Goal: Book appointment/travel/reservation

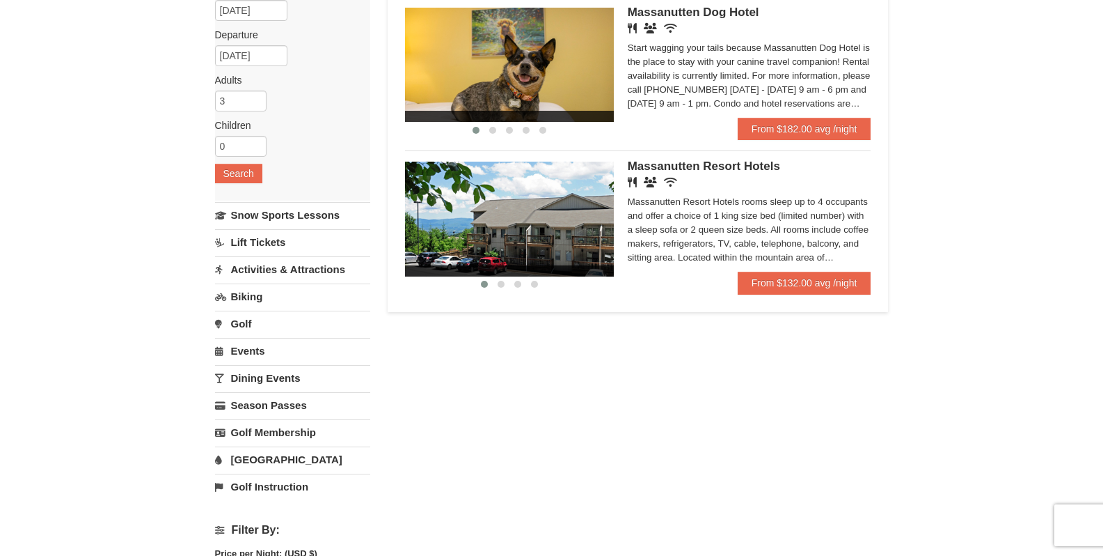
scroll to position [146, 0]
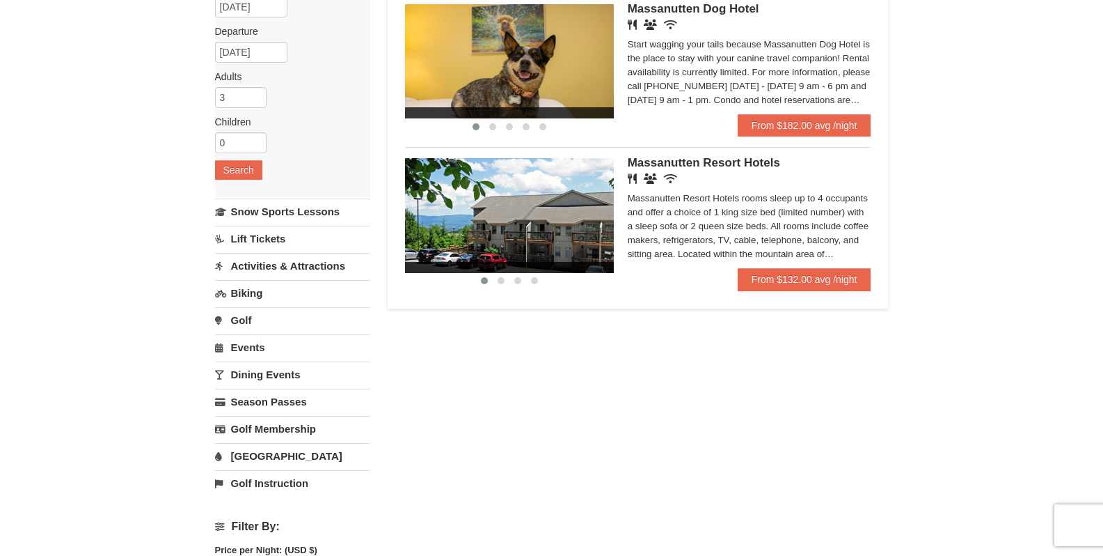
click at [249, 464] on link "[GEOGRAPHIC_DATA]" at bounding box center [292, 456] width 155 height 26
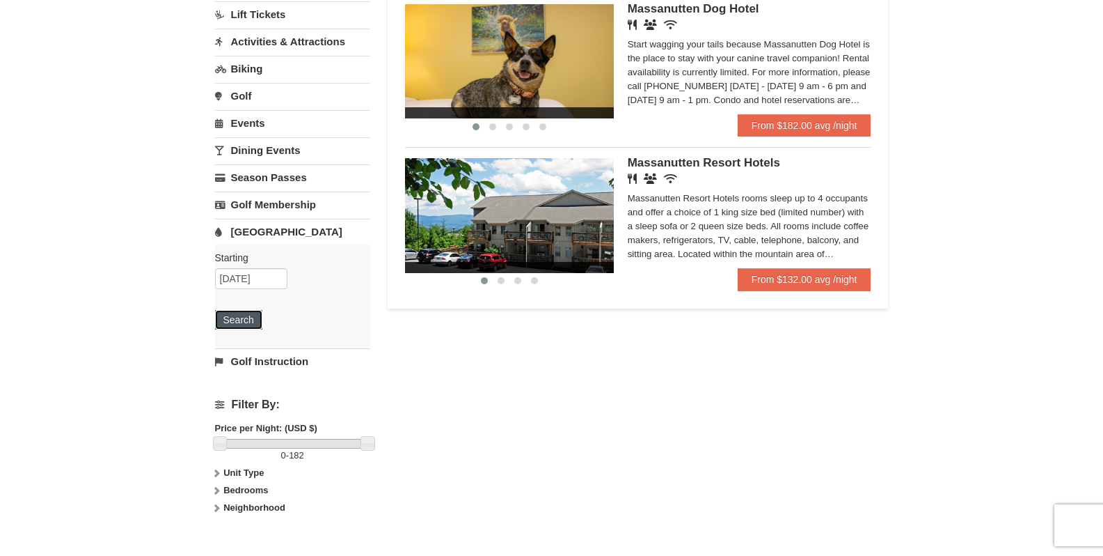
click at [243, 315] on button "Search" at bounding box center [238, 319] width 47 height 19
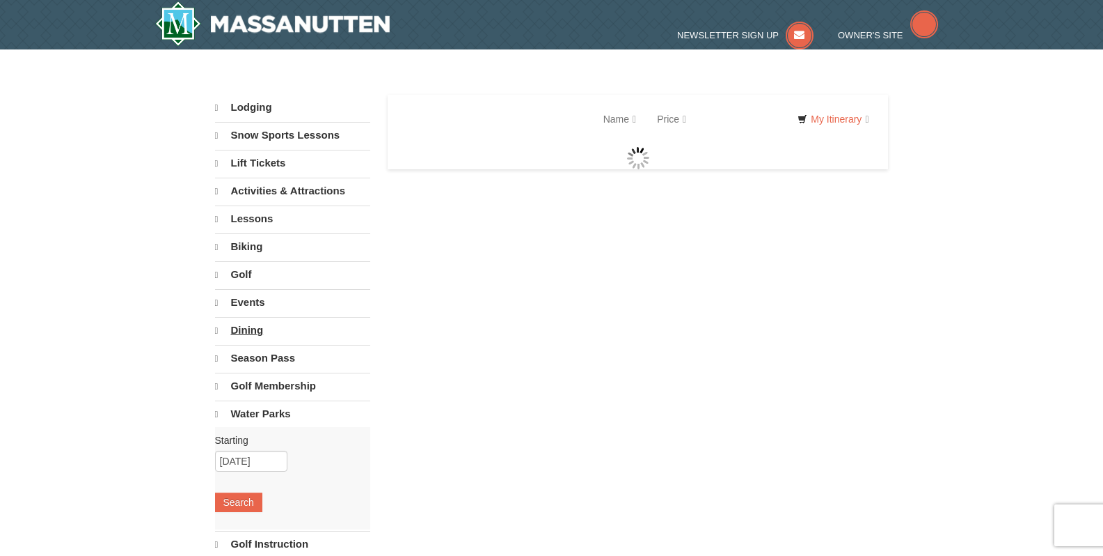
select select "10"
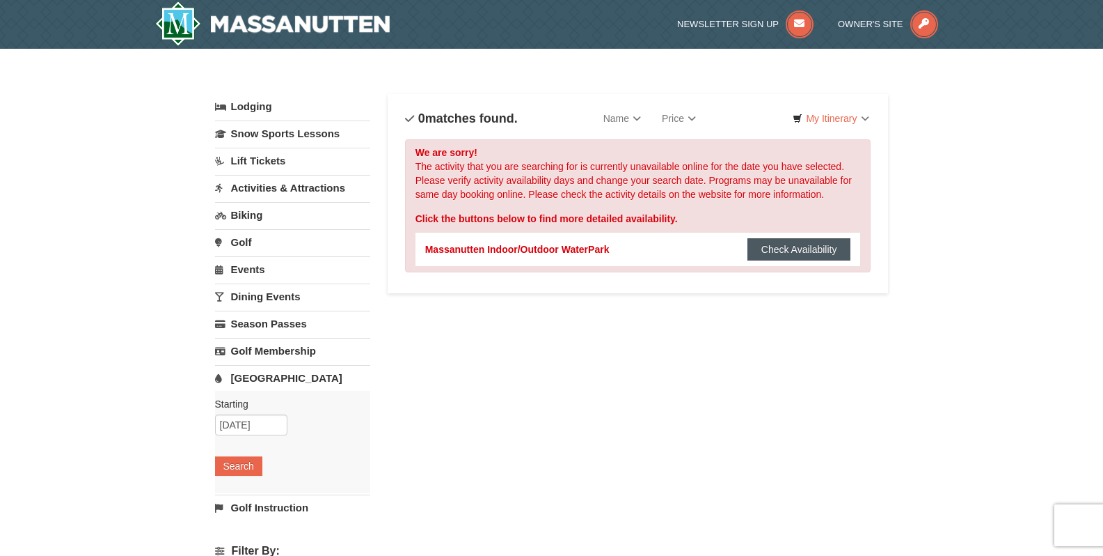
click at [789, 248] on button "Check Availability" at bounding box center [800, 249] width 104 height 22
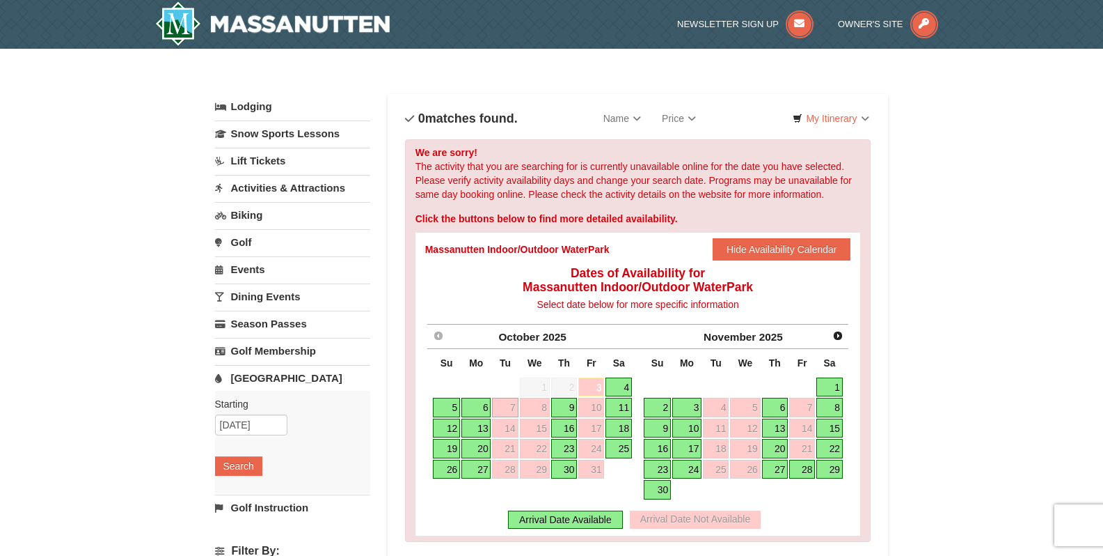
click at [255, 109] on link "Lodging" at bounding box center [292, 106] width 155 height 25
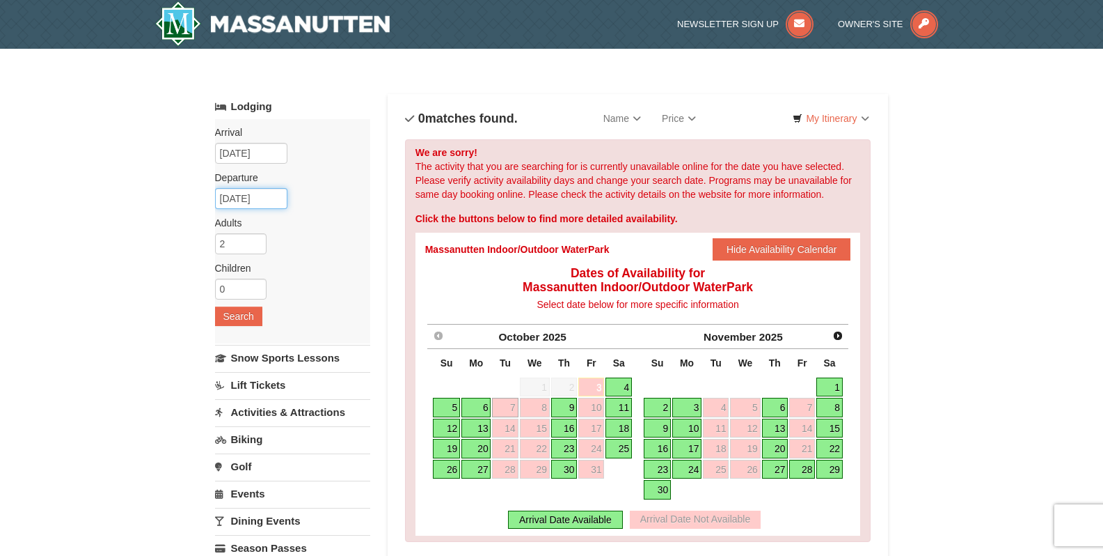
click at [247, 200] on input "[DATE]" at bounding box center [251, 198] width 72 height 21
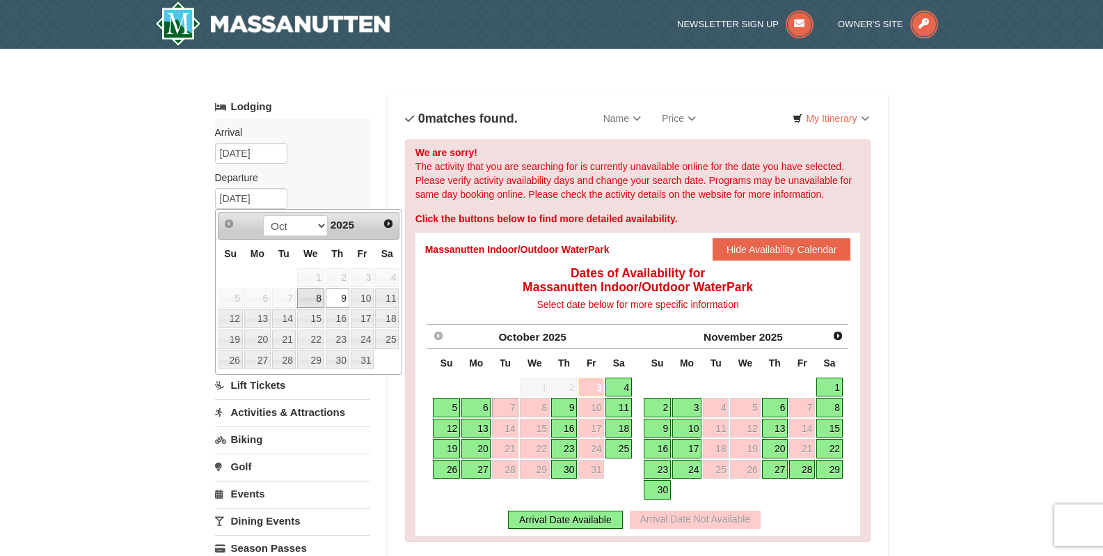
click at [310, 299] on link "8" at bounding box center [310, 297] width 27 height 19
type input "[DATE]"
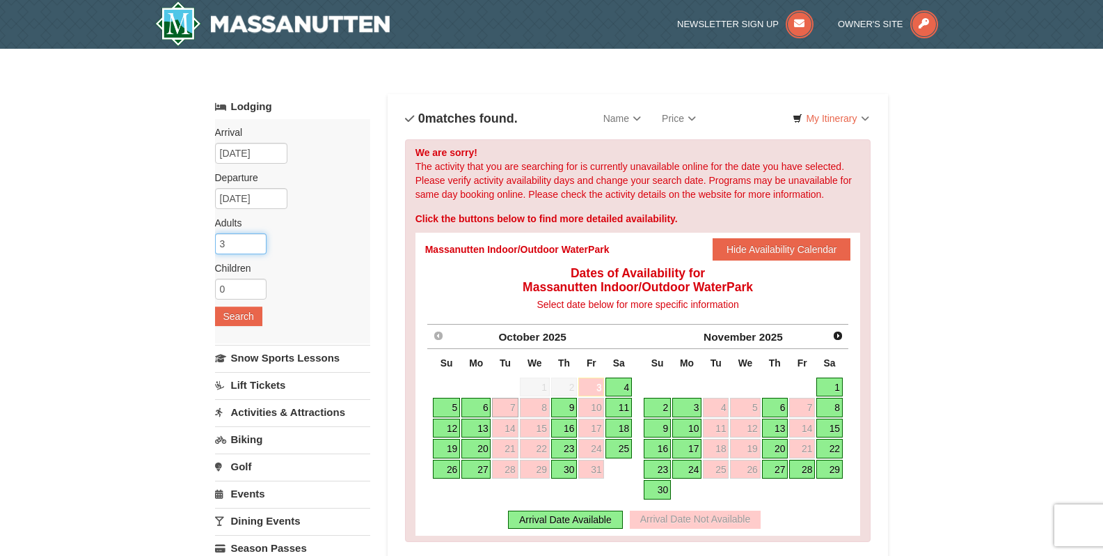
type input "3"
click at [255, 242] on input "3" at bounding box center [241, 243] width 52 height 21
click at [238, 310] on button "Search" at bounding box center [238, 315] width 47 height 19
